Goal: Task Accomplishment & Management: Use online tool/utility

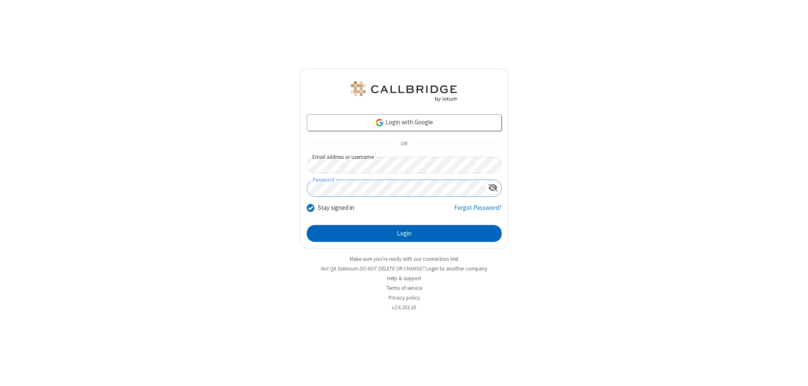
click at [404, 233] on button "Login" at bounding box center [404, 233] width 195 height 17
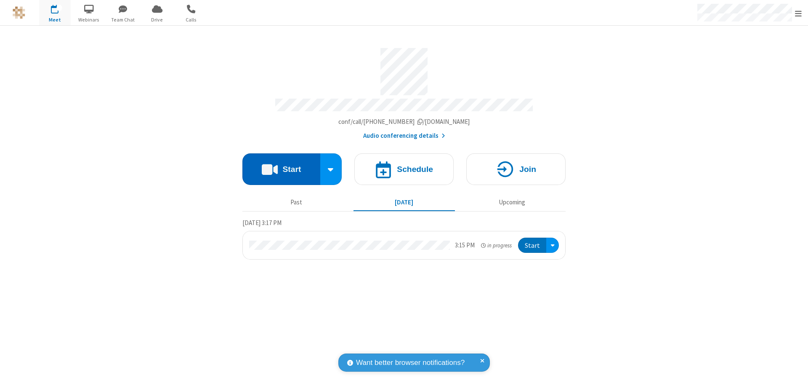
click at [281, 165] on button "Start" at bounding box center [281, 169] width 78 height 32
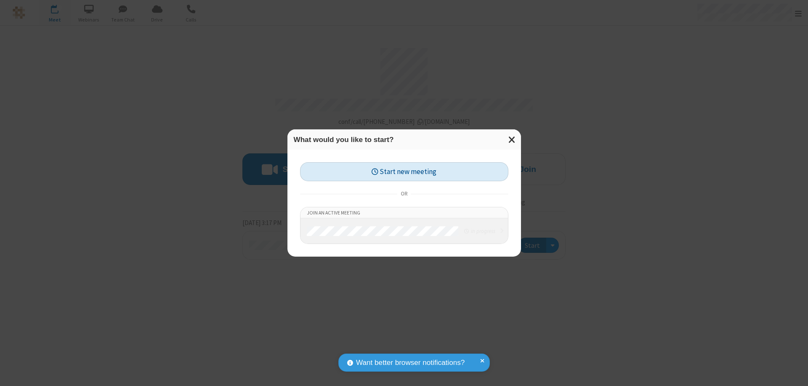
click at [404, 171] on button "Start new meeting" at bounding box center [404, 171] width 208 height 19
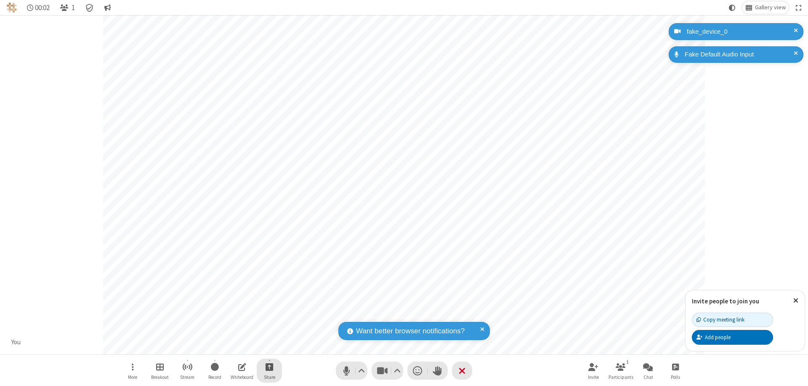
click at [269, 366] on span "Start sharing" at bounding box center [270, 366] width 8 height 11
click at [235, 346] on span "Share my screen" at bounding box center [236, 346] width 10 height 7
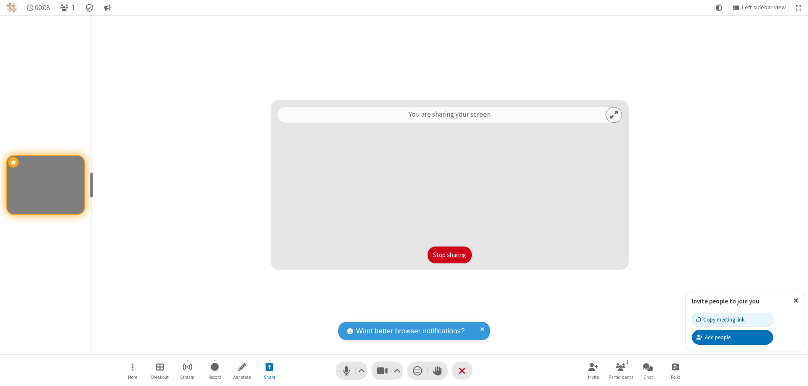
click at [449, 255] on button "Stop sharing" at bounding box center [450, 254] width 44 height 17
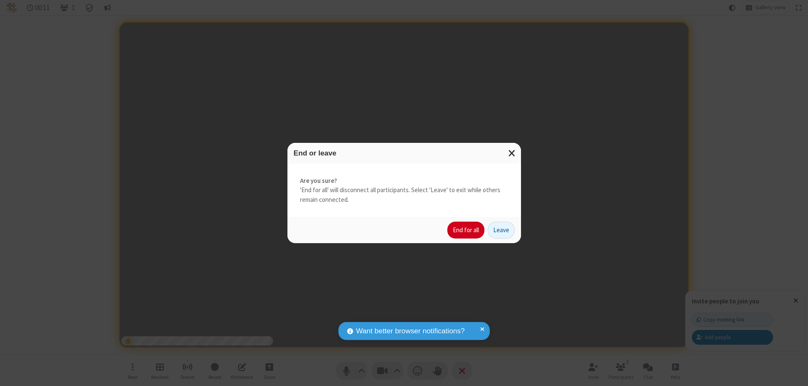
click at [466, 230] on button "End for all" at bounding box center [465, 229] width 37 height 17
